Goal: Go to known website: Access a specific website the user already knows

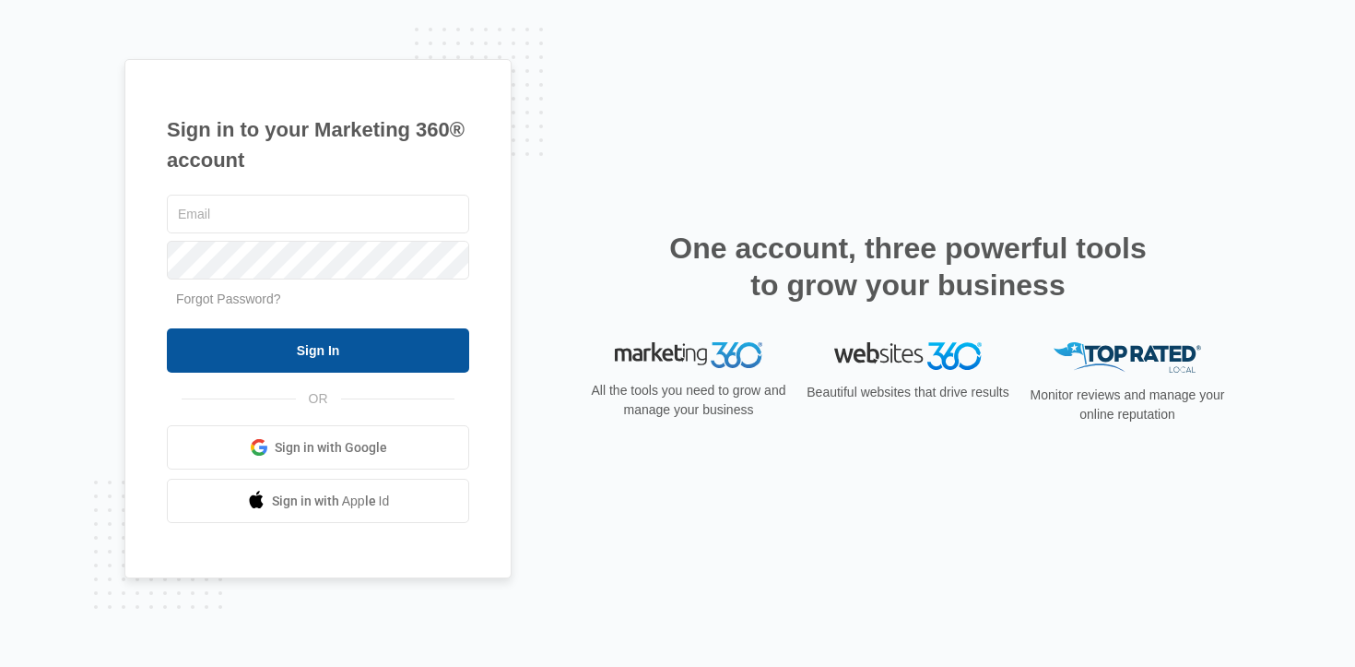
type input "[EMAIL_ADDRESS][DOMAIN_NAME]"
click at [338, 360] on input "Sign In" at bounding box center [318, 350] width 302 height 44
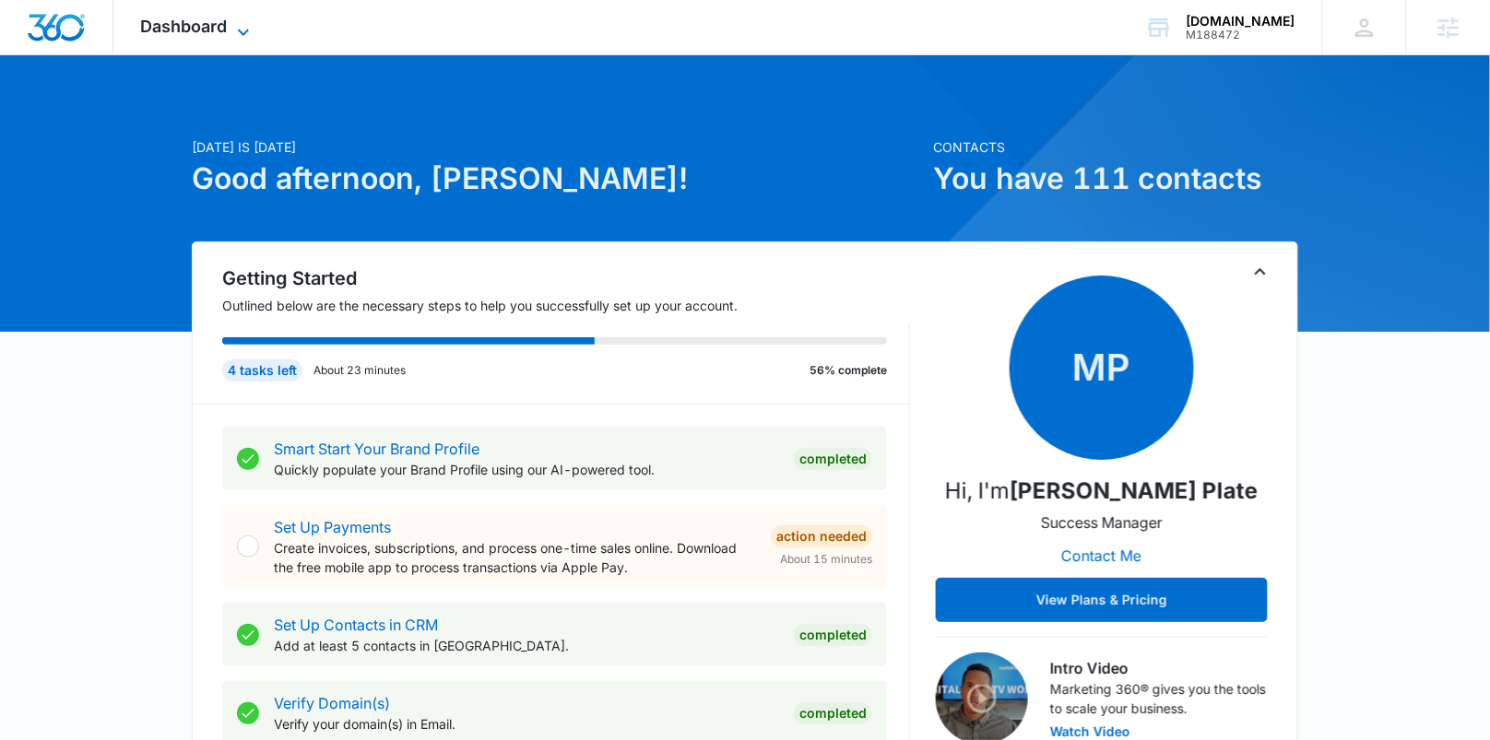
click at [212, 20] on span "Dashboard" at bounding box center [184, 26] width 87 height 19
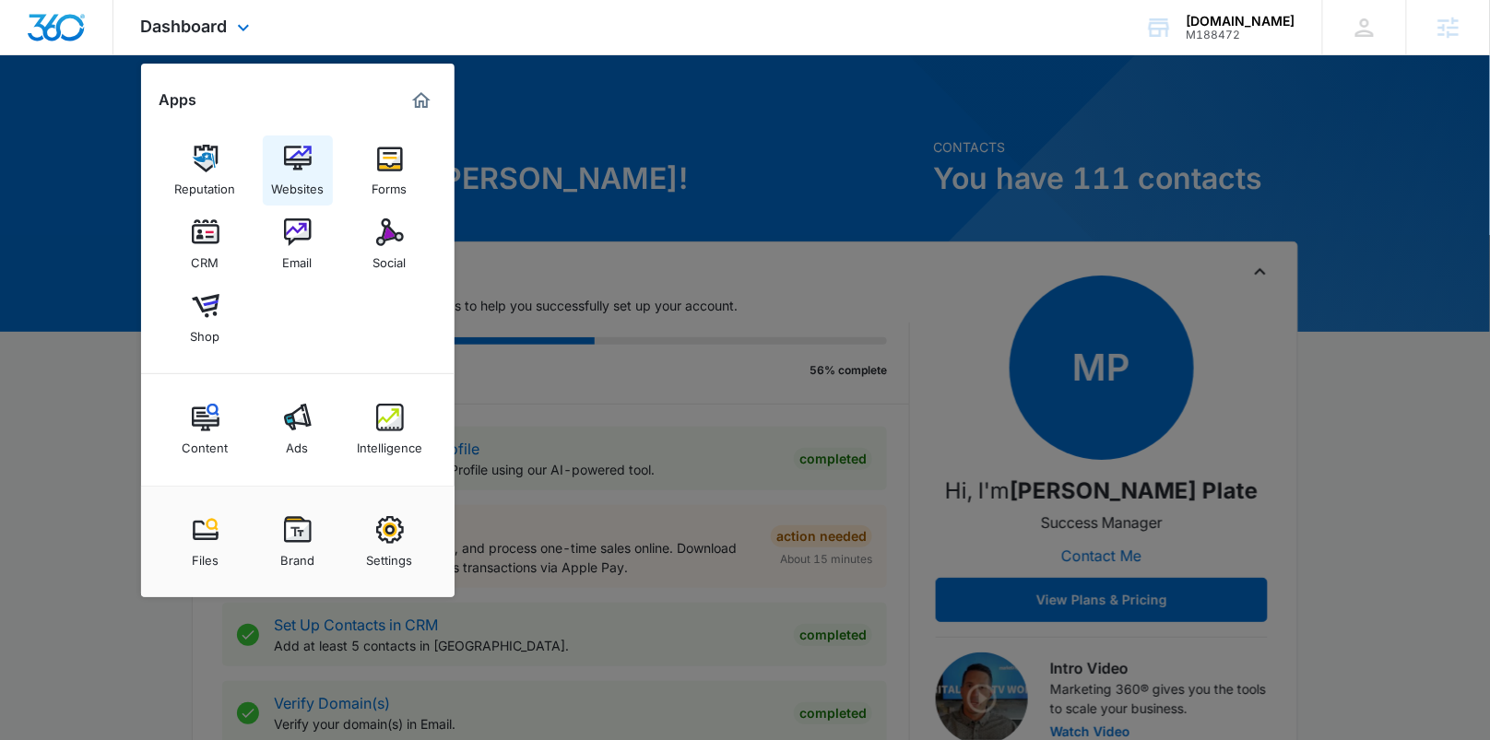
click at [301, 159] on img at bounding box center [298, 159] width 28 height 28
